Goal: Communication & Community: Participate in discussion

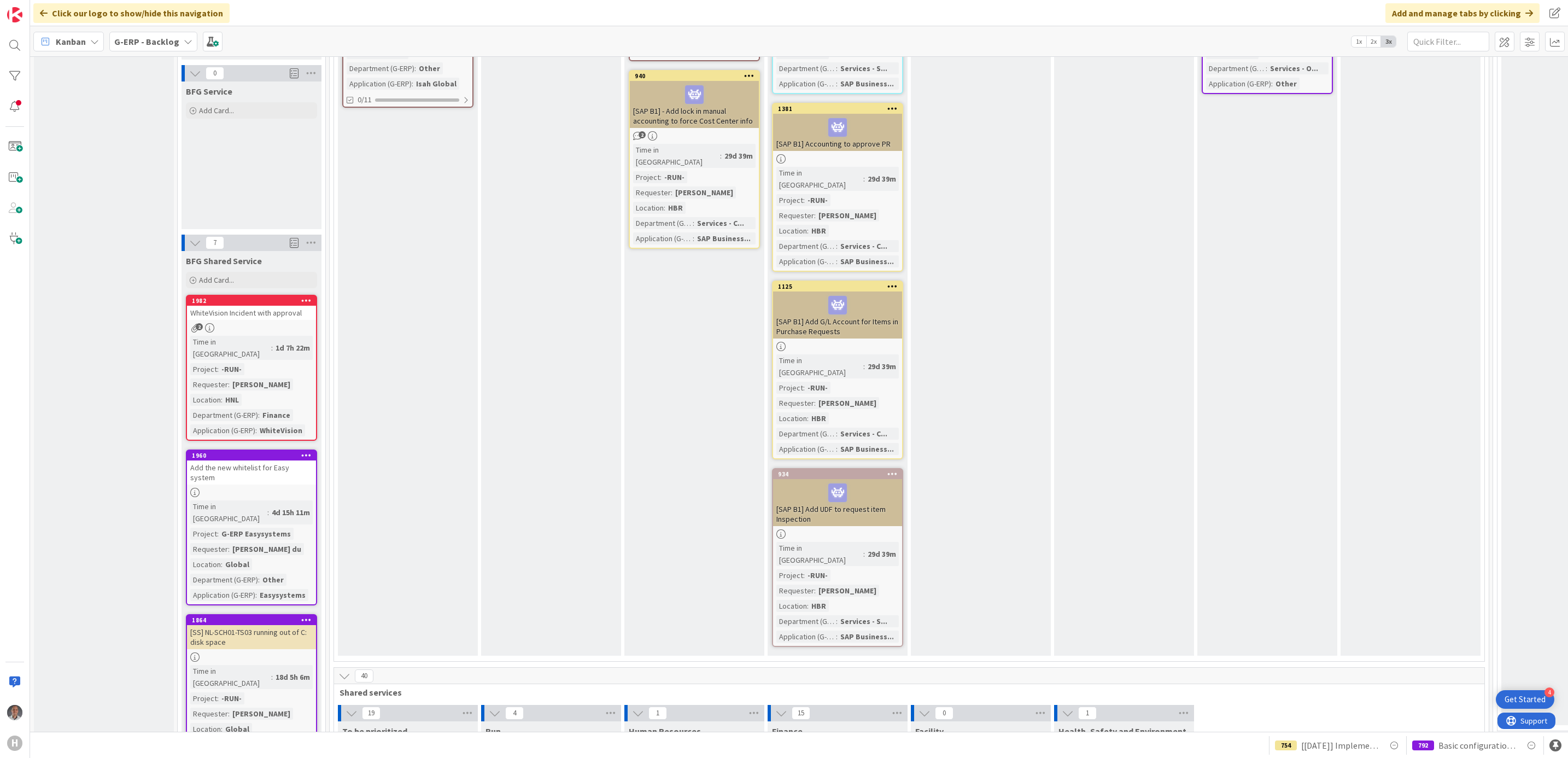
scroll to position [2051, 0]
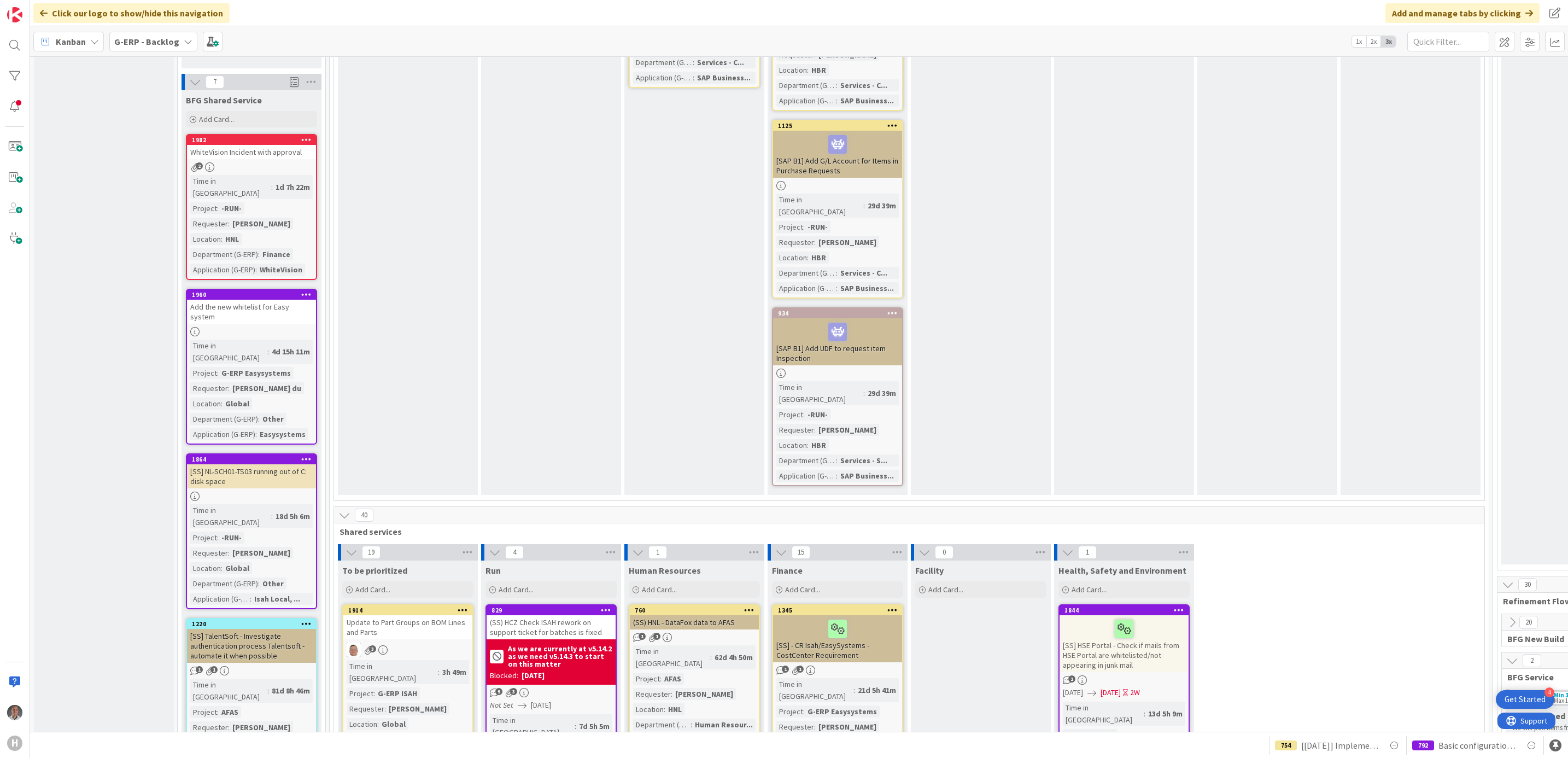
click at [180, 33] on div "G-ERP - Backlog" at bounding box center [153, 41] width 88 height 19
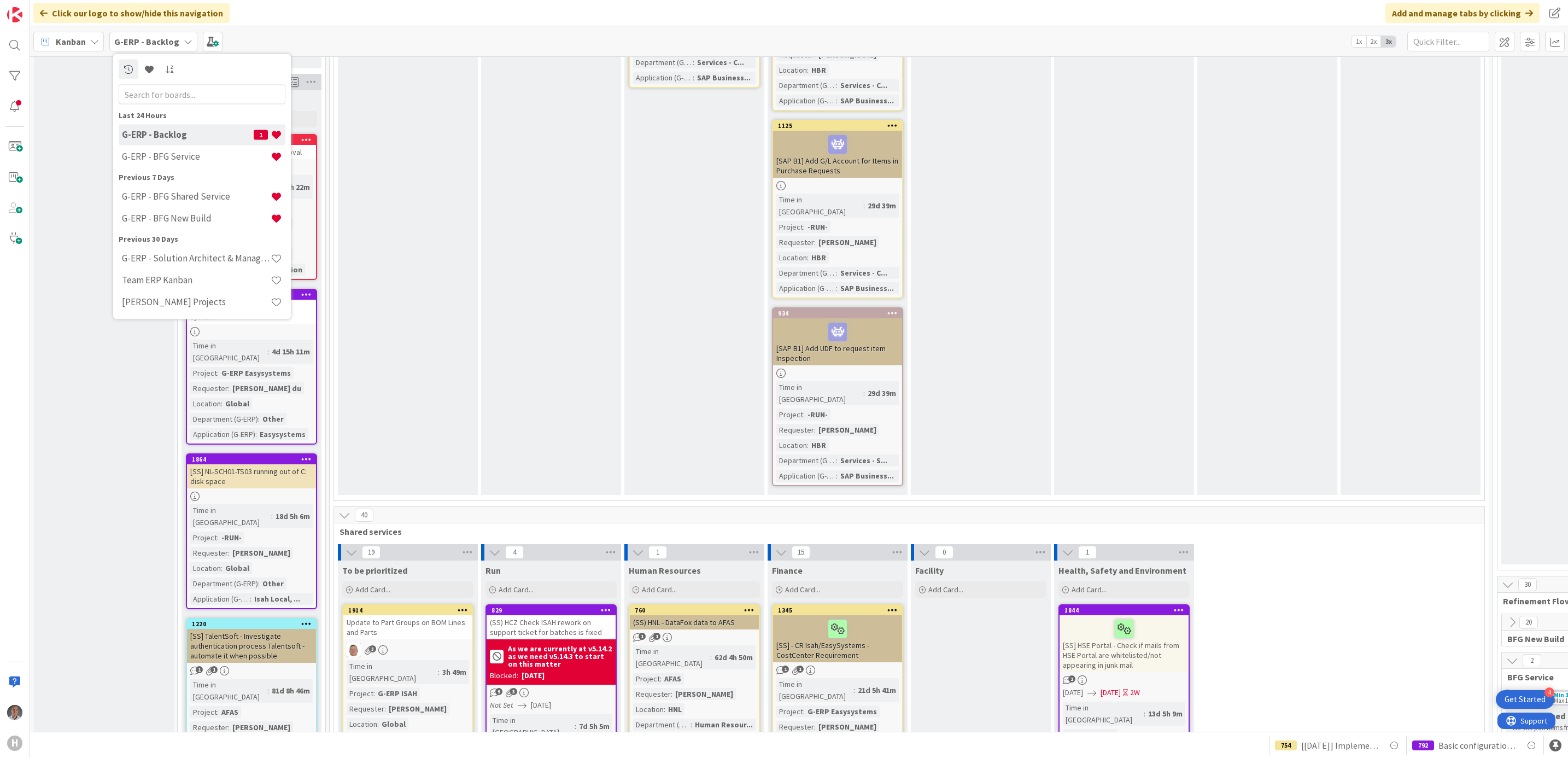
click at [169, 152] on h4 "G-ERP - BFG Service" at bounding box center [196, 156] width 149 height 11
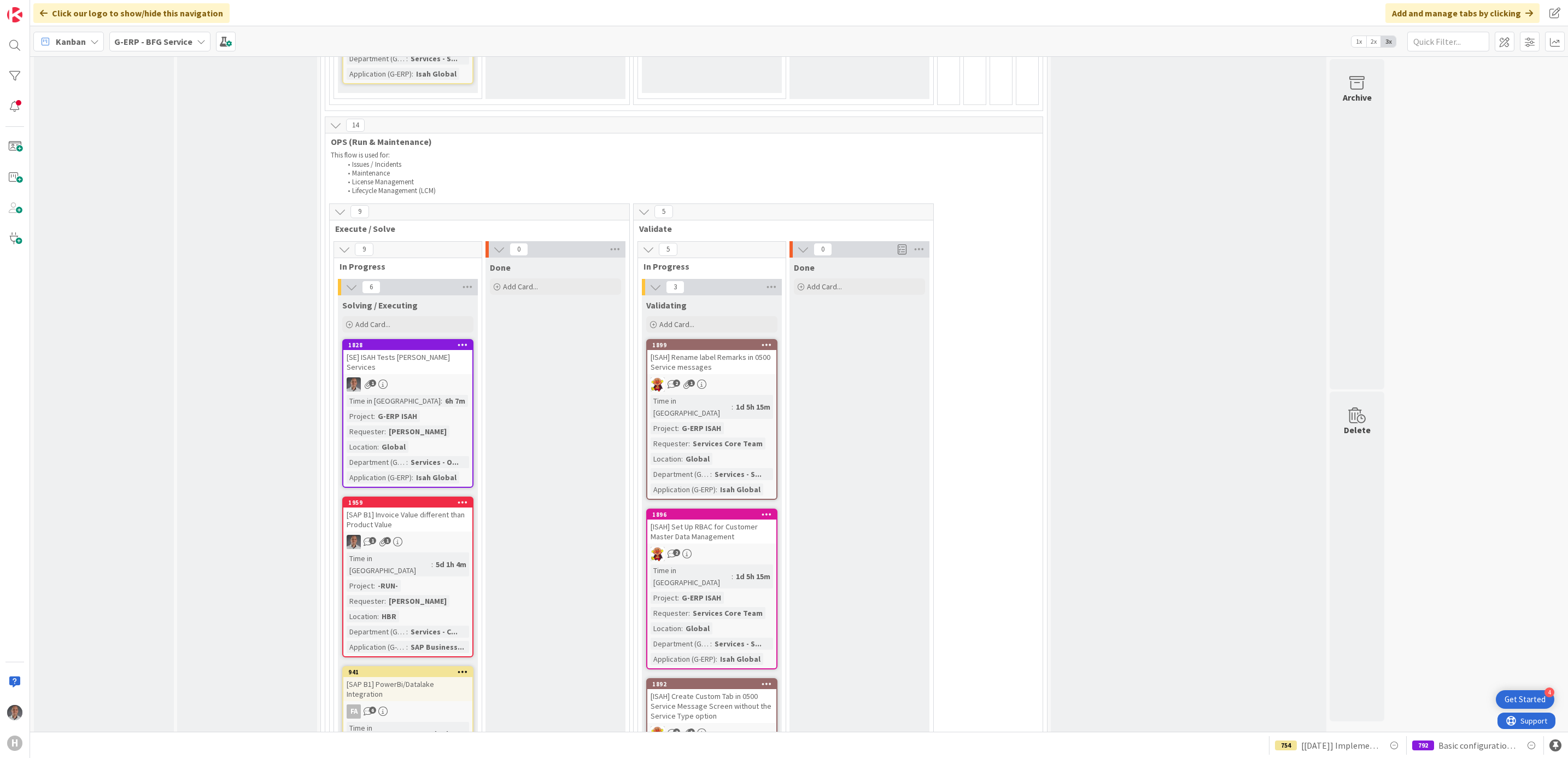
scroll to position [1722, 0]
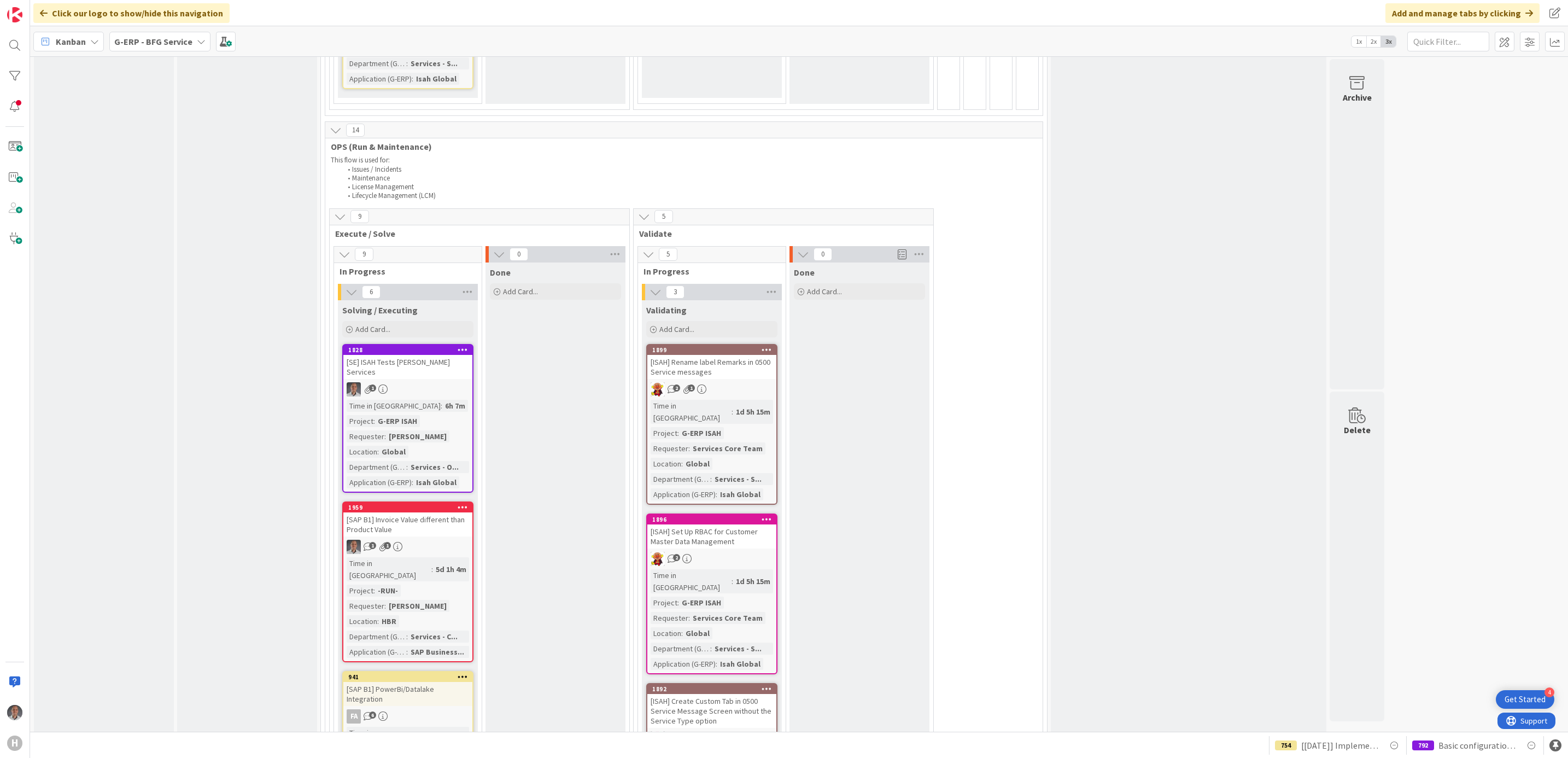
click at [435, 355] on div "[SE] ISAH Tests [PERSON_NAME] Services" at bounding box center [408, 367] width 129 height 24
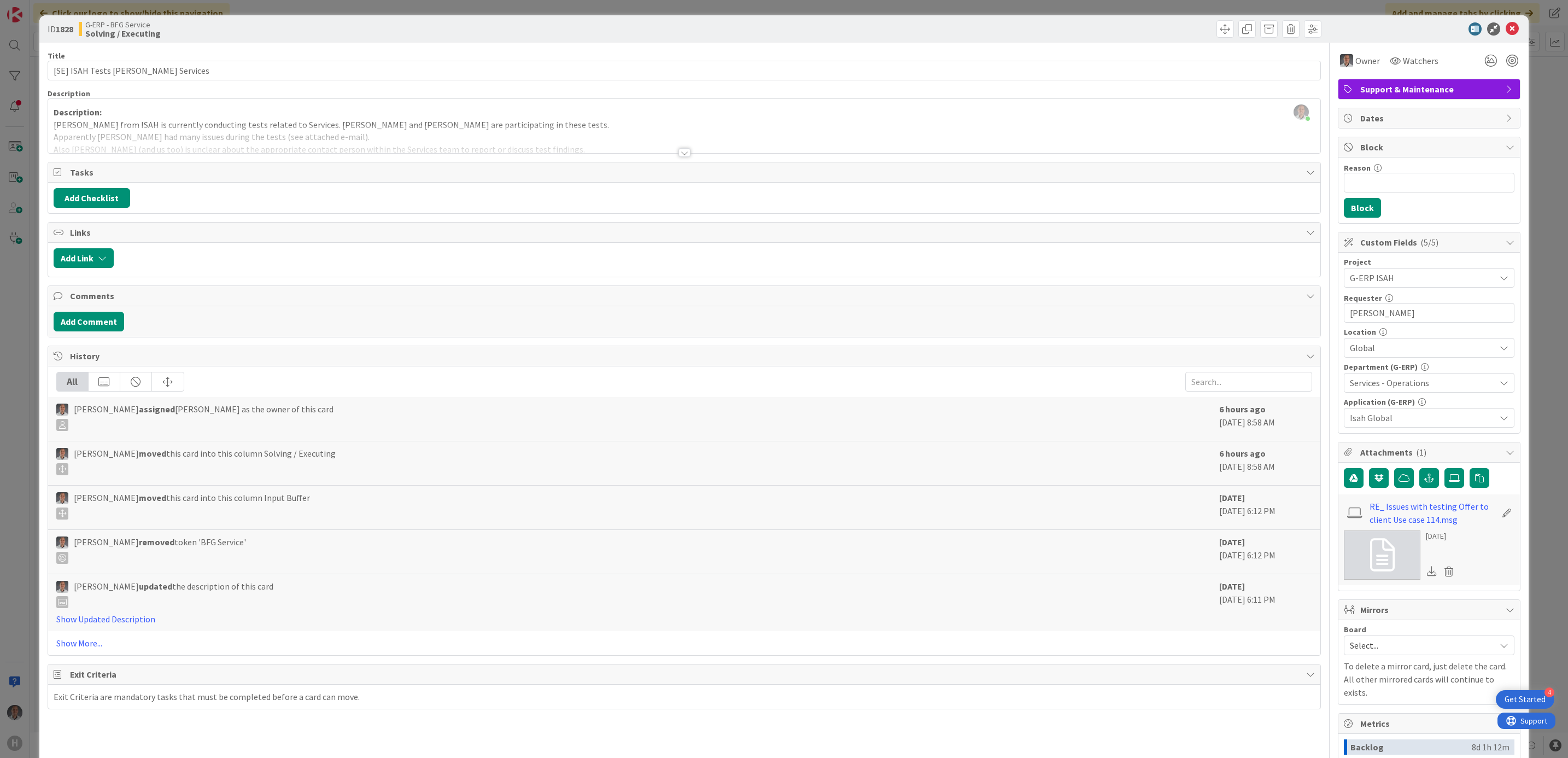
click at [681, 151] on div at bounding box center [685, 152] width 12 height 9
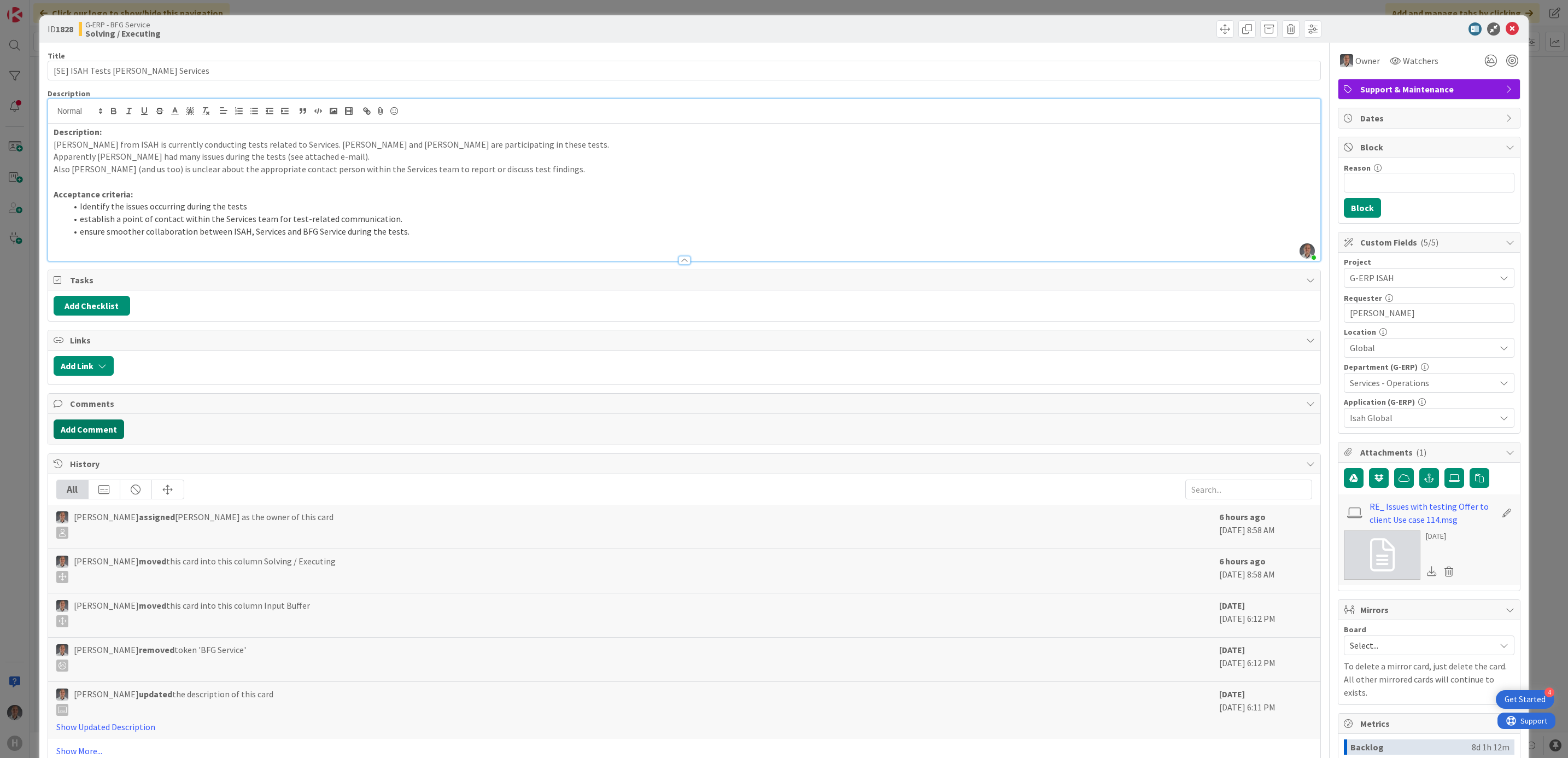
click at [100, 432] on button "Add Comment" at bounding box center [89, 429] width 71 height 19
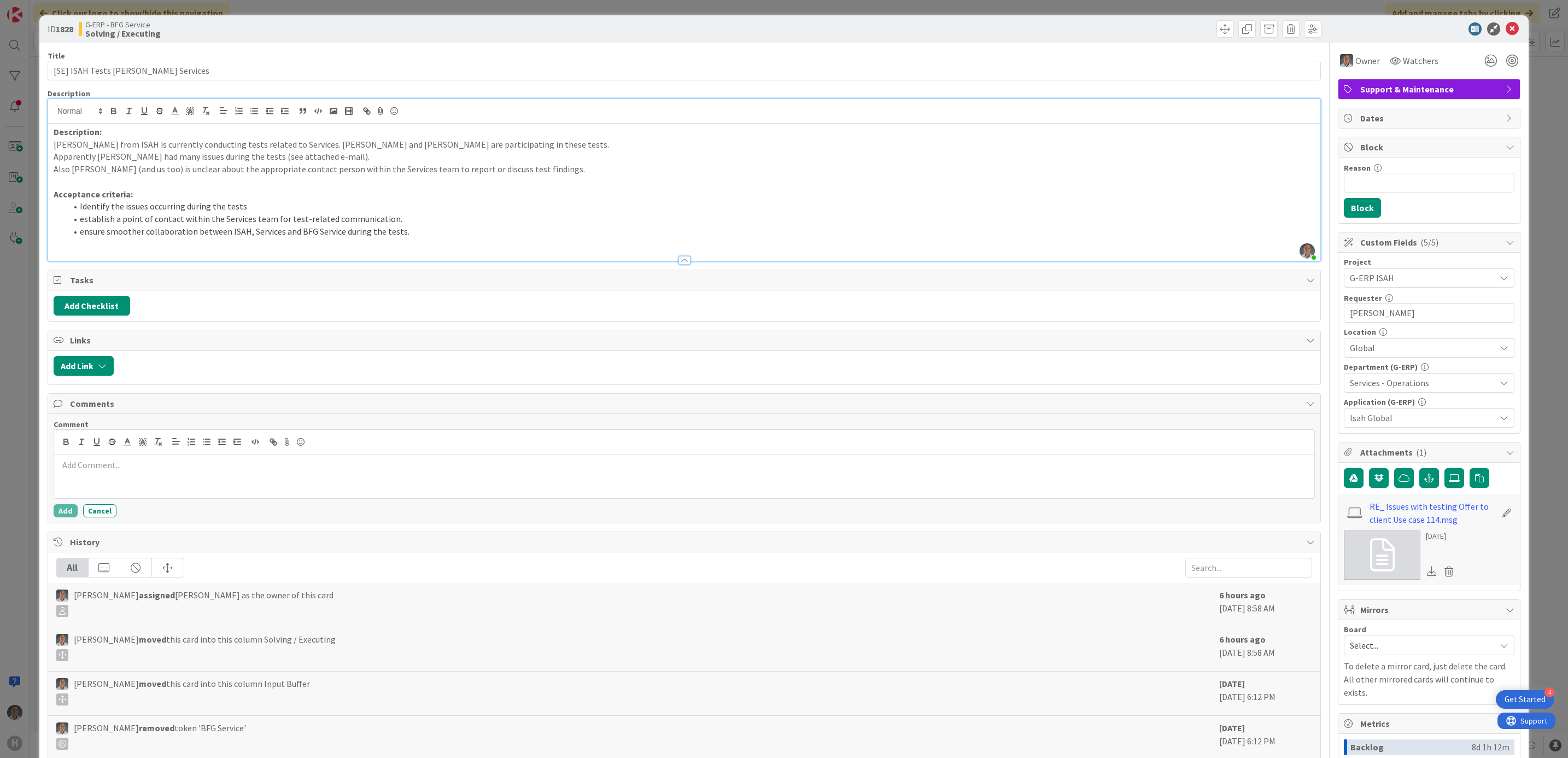
click at [163, 471] on p at bounding box center [684, 465] width 1252 height 13
click at [64, 514] on button "Add" at bounding box center [66, 511] width 24 height 13
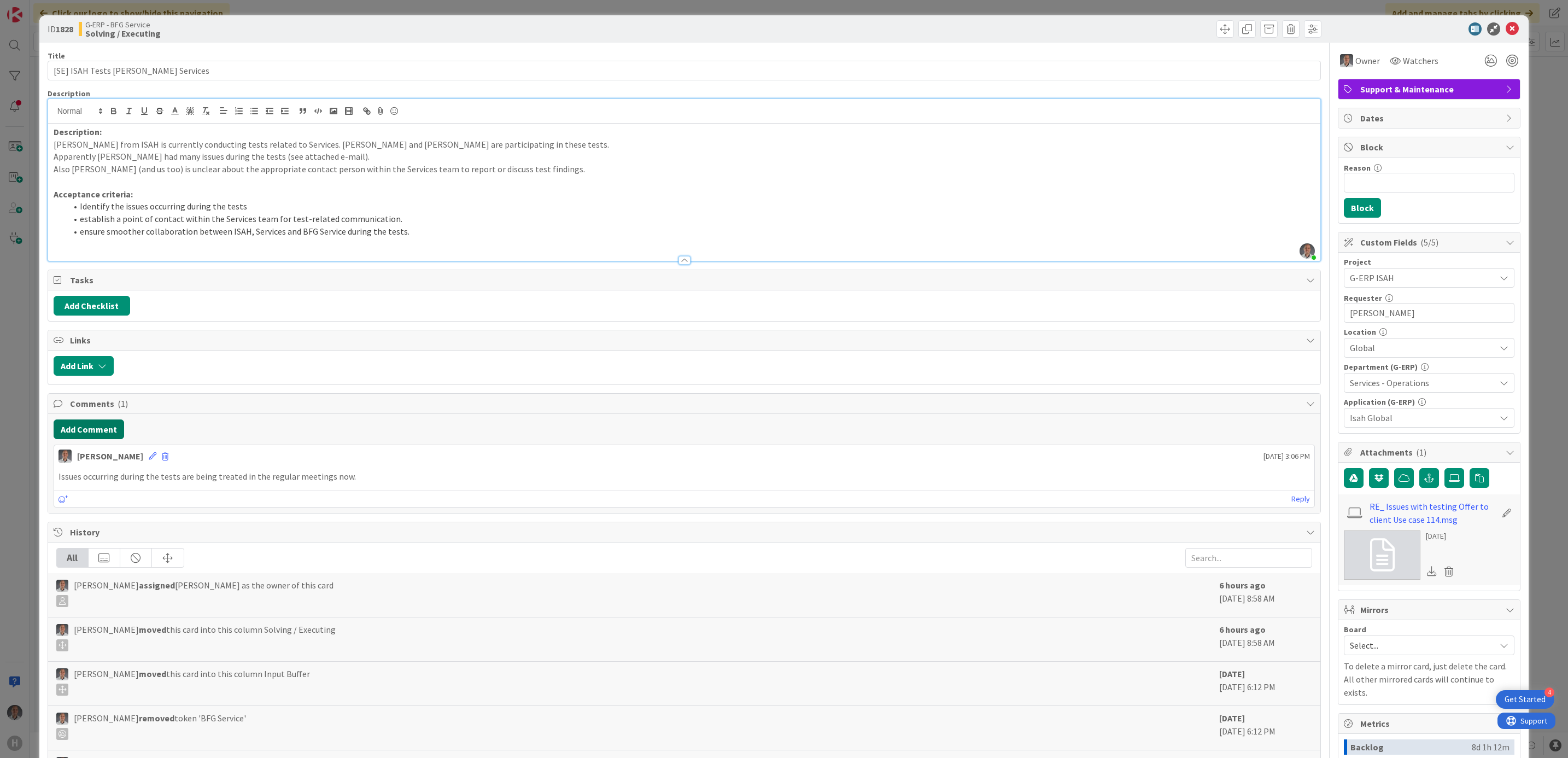
click at [103, 429] on button "Add Comment" at bounding box center [89, 429] width 71 height 19
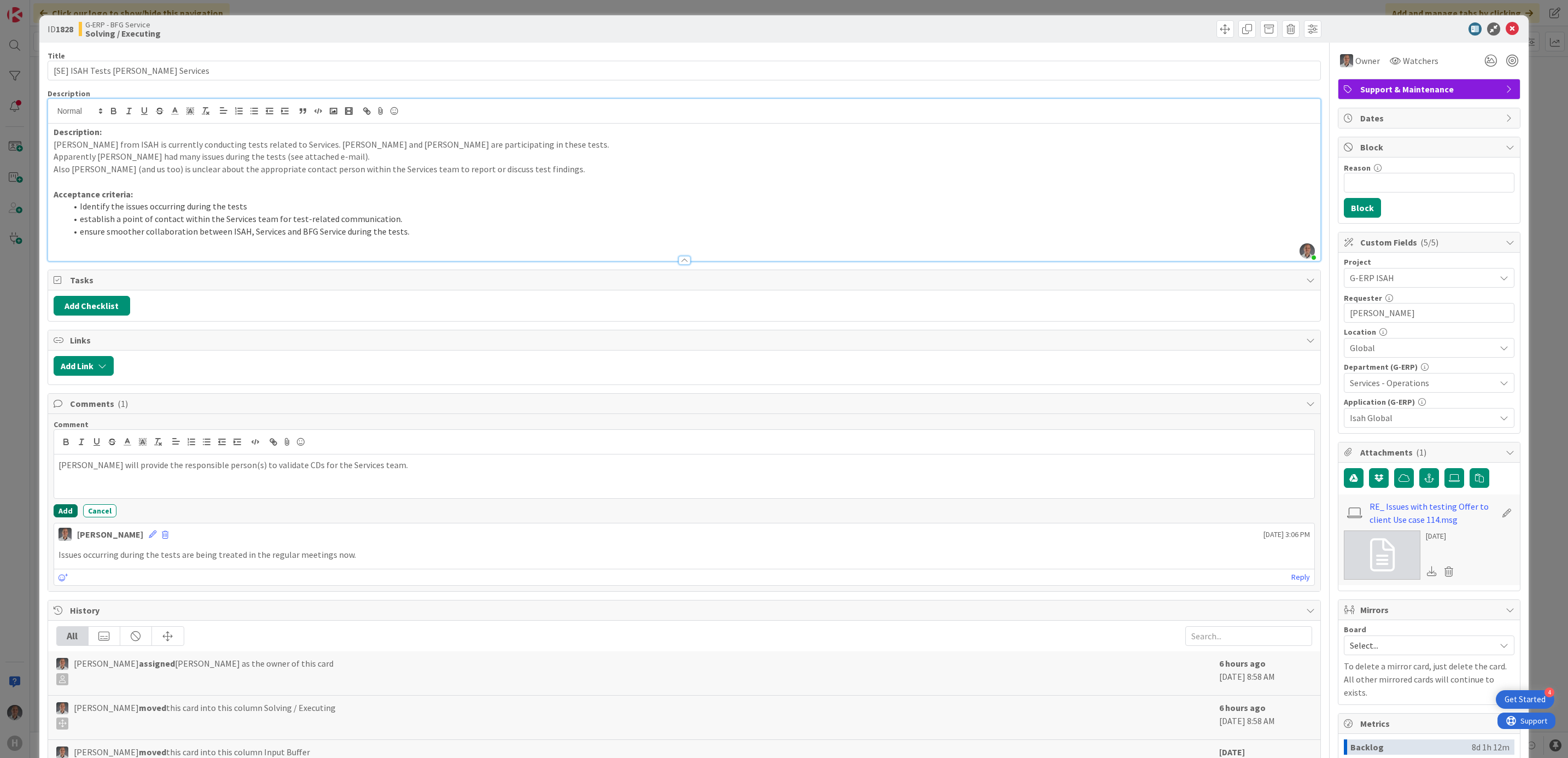
click at [56, 513] on button "Add" at bounding box center [66, 511] width 24 height 13
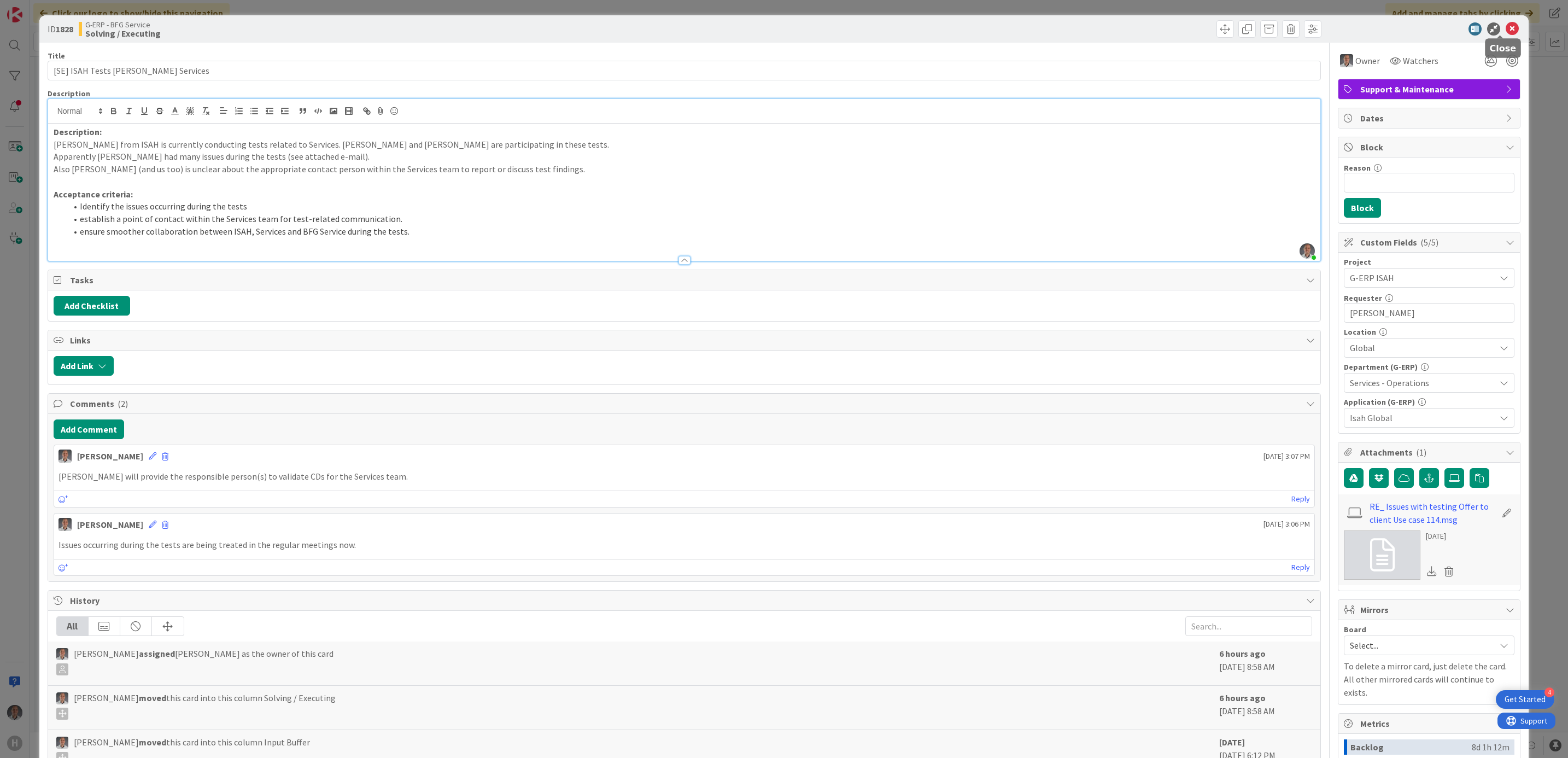
click at [1506, 32] on icon at bounding box center [1513, 29] width 13 height 13
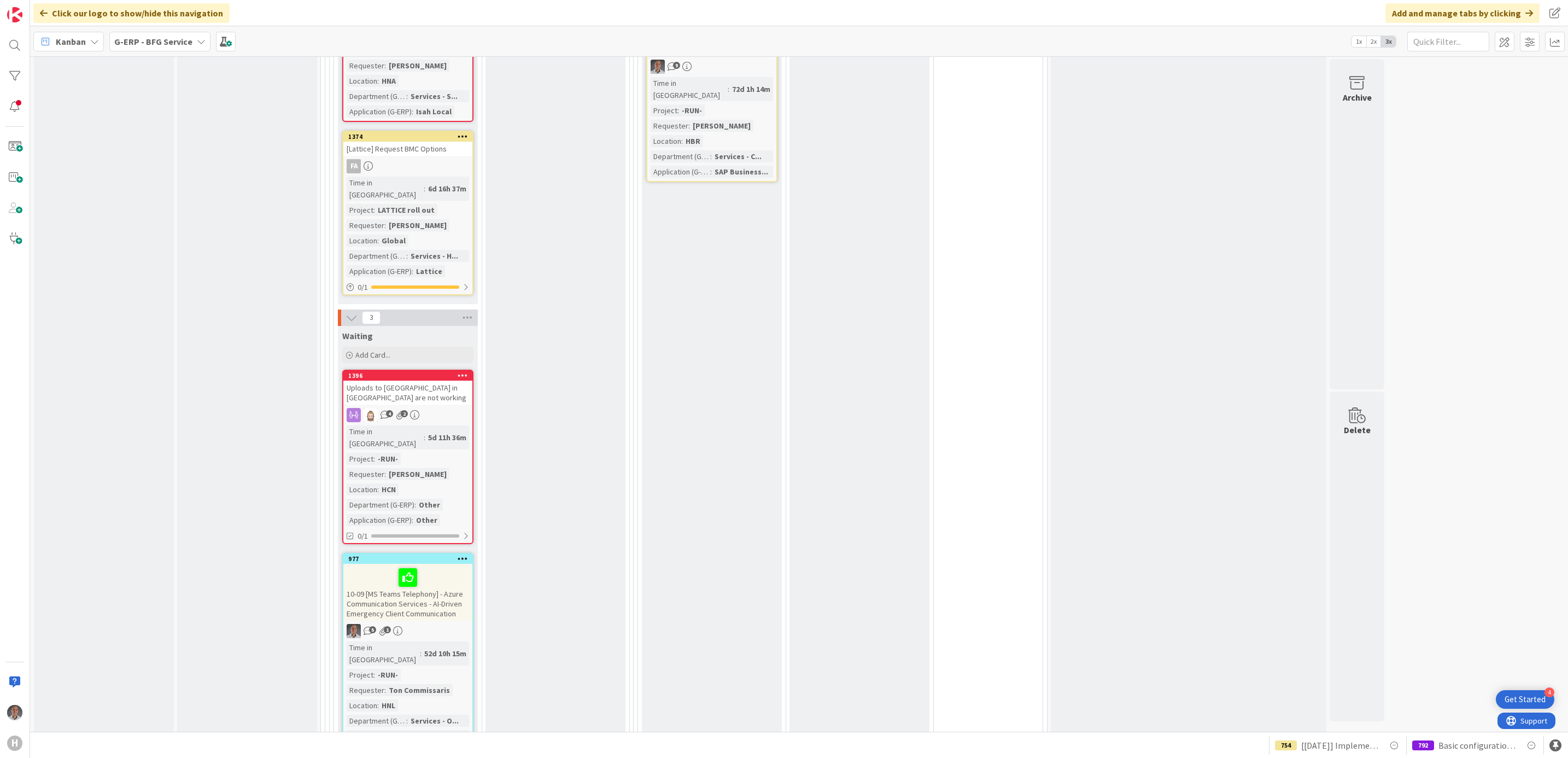
scroll to position [2860, 0]
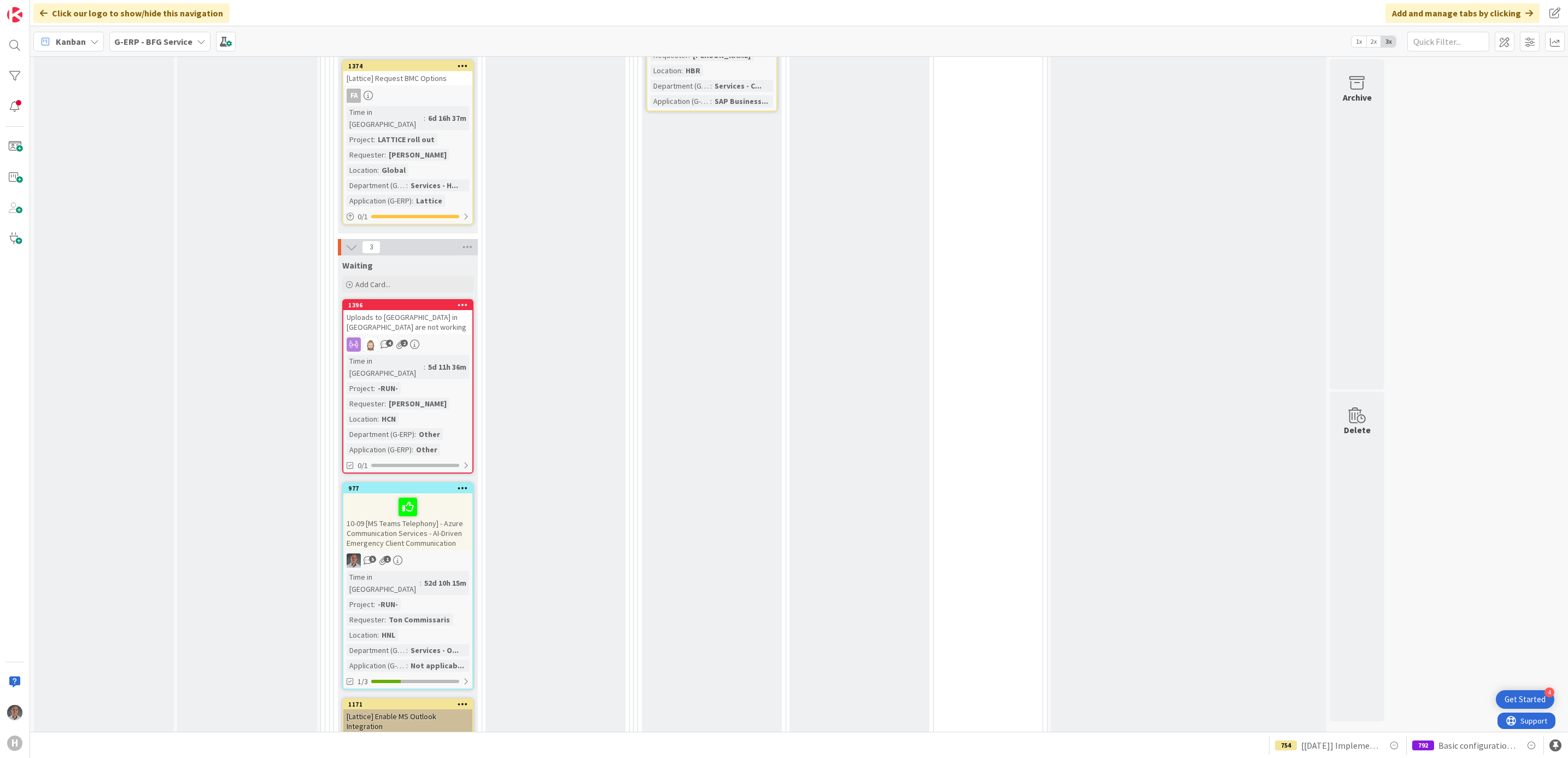
click at [439, 709] on div "[Lattice] Enable MS Outlook Integration" at bounding box center [408, 721] width 129 height 24
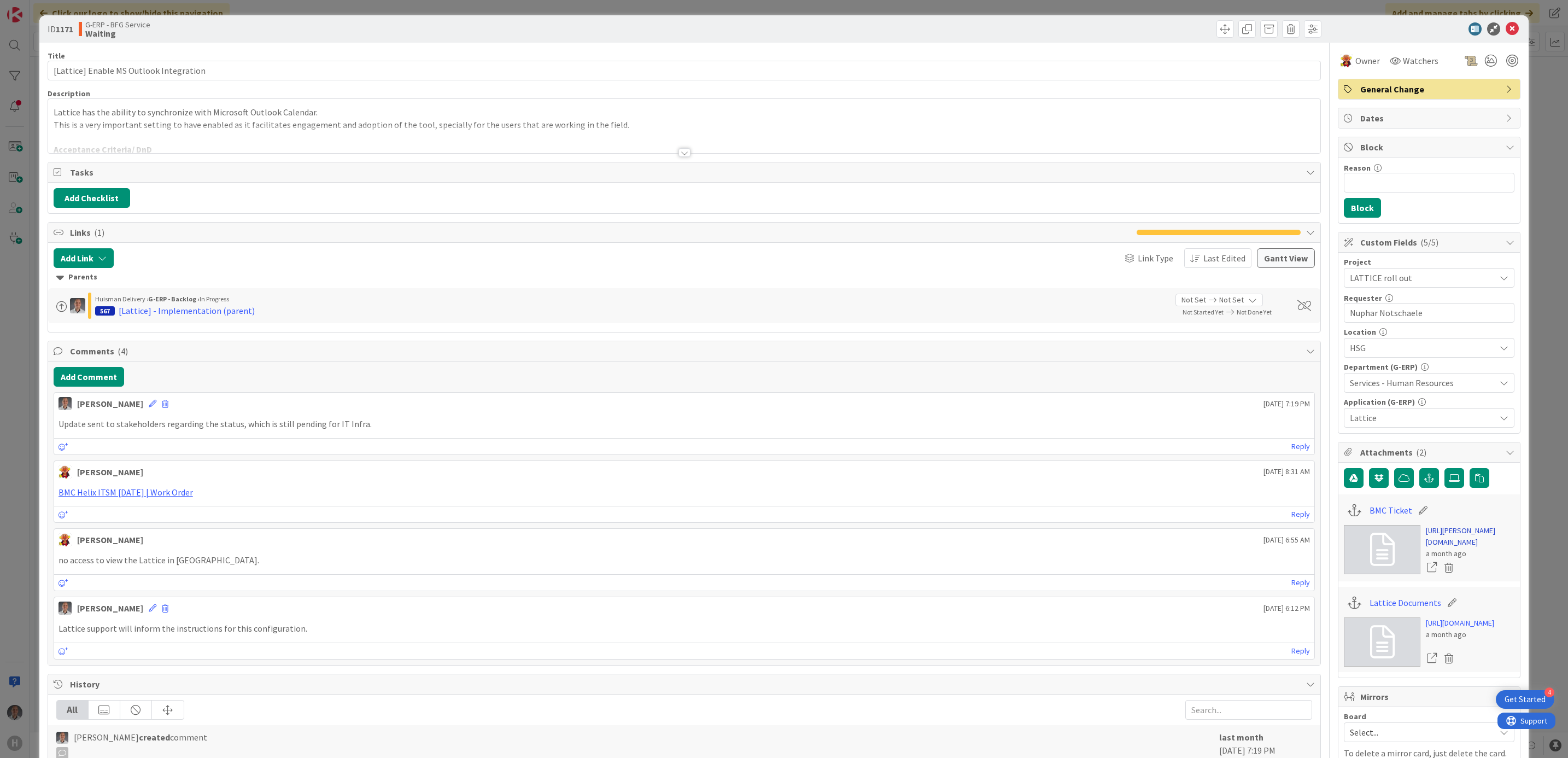
click at [1442, 548] on link "[URL][PERSON_NAME][DOMAIN_NAME]" at bounding box center [1470, 536] width 89 height 23
